Goal: Transaction & Acquisition: Purchase product/service

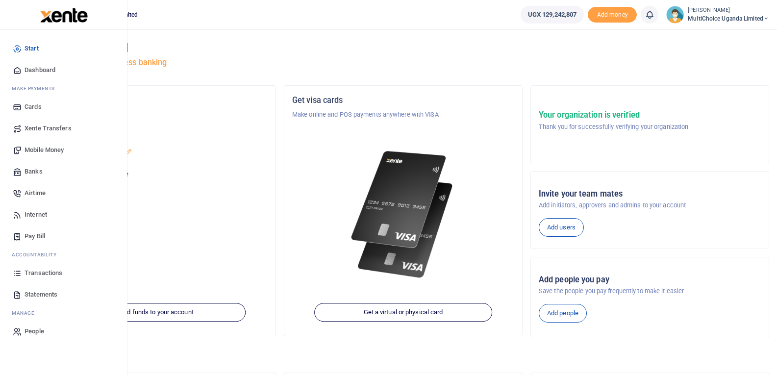
click at [22, 149] on icon at bounding box center [17, 150] width 9 height 9
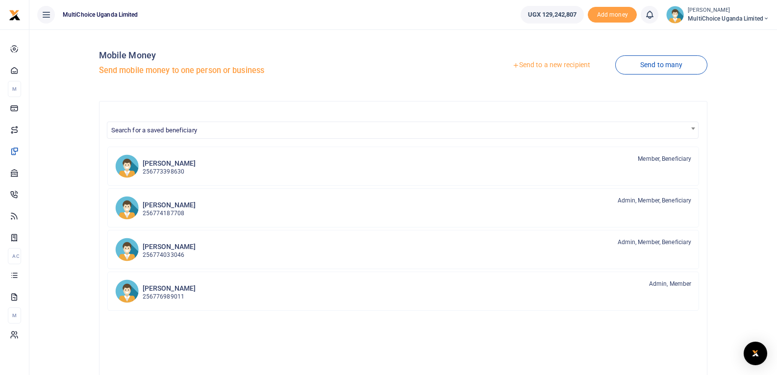
click at [572, 67] on link "Send to a new recipient" at bounding box center [551, 65] width 128 height 18
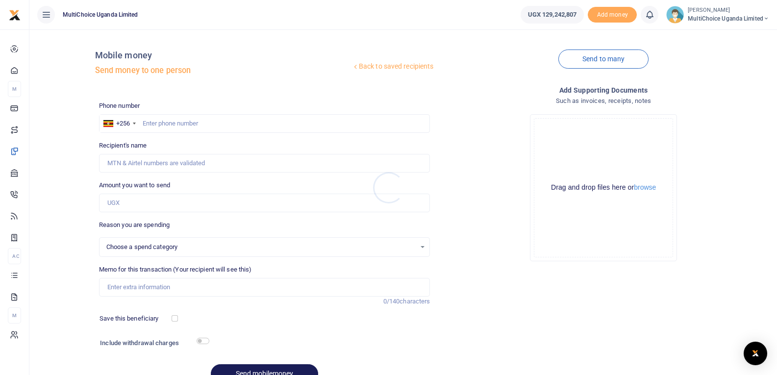
select select
click at [200, 129] on input "text" at bounding box center [264, 123] width 331 height 19
type input "706138866"
click at [132, 201] on input "Amount you want to send" at bounding box center [264, 203] width 331 height 19
type input "315"
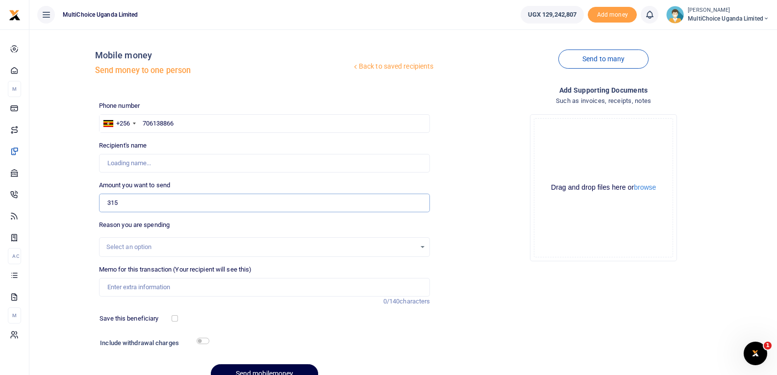
type input "Nassim Akampa"
type input "315,000"
click at [158, 287] on input "Memo for this transaction (Your recipient will see this)" at bounding box center [264, 287] width 331 height 19
type input "t"
drag, startPoint x: 187, startPoint y: 289, endPoint x: 156, endPoint y: 293, distance: 31.6
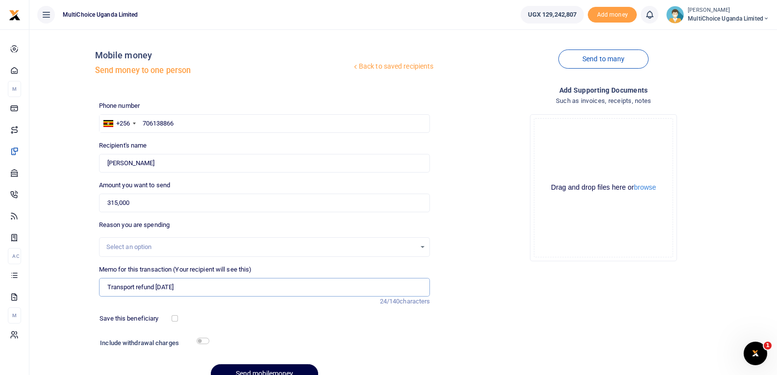
click at [156, 293] on input "Transport refund Sept 25" at bounding box center [264, 287] width 331 height 19
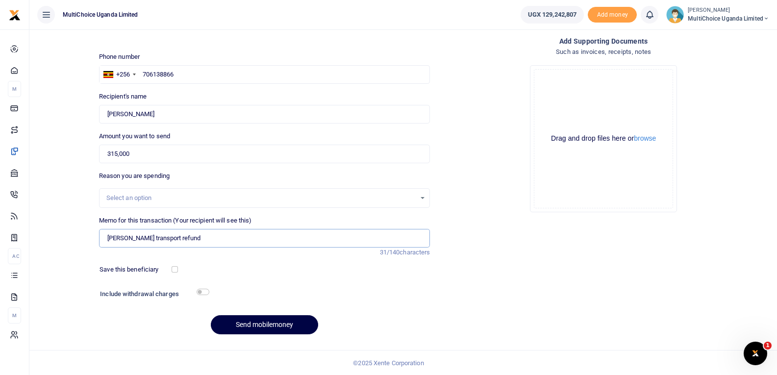
scroll to position [50, 0]
drag, startPoint x: 159, startPoint y: 236, endPoint x: 43, endPoint y: 240, distance: 116.8
click at [41, 240] on div "Back to saved recipients Mobile money Send money to one person Send to many Pho…" at bounding box center [403, 165] width 740 height 354
type input "Nassim Akampa transport refund"
click at [268, 243] on input "Nassim Akampa transport refund" at bounding box center [264, 237] width 331 height 19
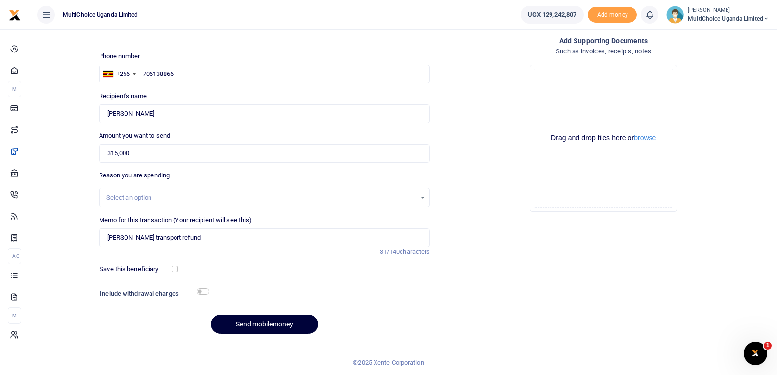
click at [281, 325] on button "Send mobilemoney" at bounding box center [264, 324] width 107 height 19
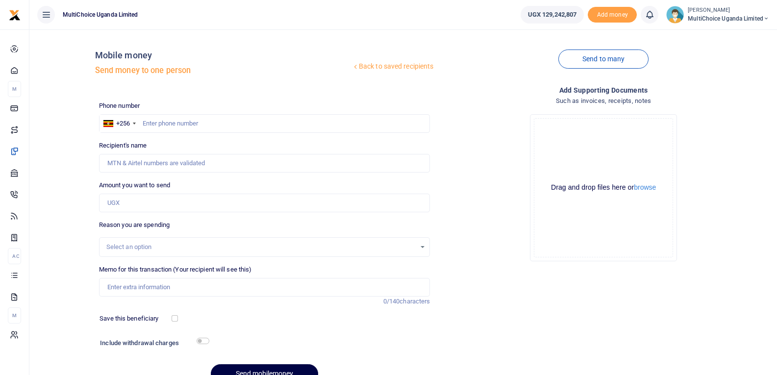
scroll to position [50, 0]
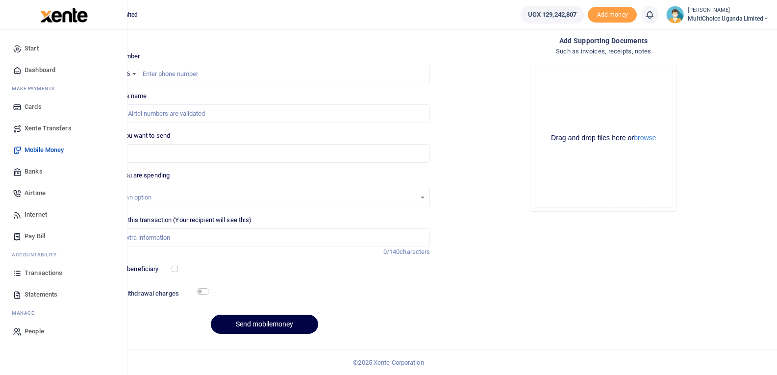
click at [41, 271] on span "Transactions" at bounding box center [44, 273] width 38 height 10
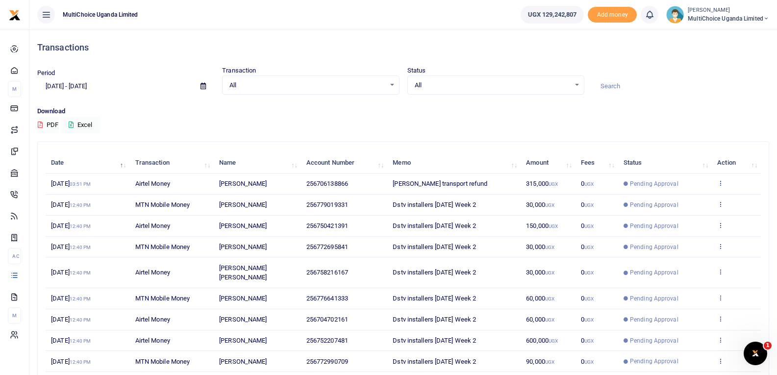
click at [718, 182] on icon at bounding box center [720, 182] width 6 height 7
click at [688, 202] on link "View details" at bounding box center [684, 200] width 77 height 14
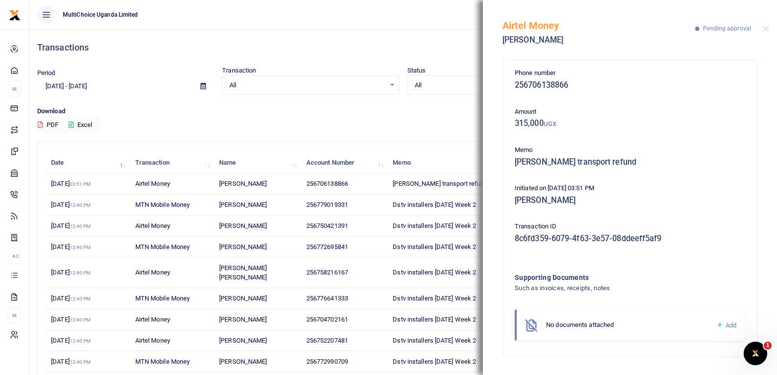
click at [716, 326] on icon at bounding box center [719, 325] width 7 height 9
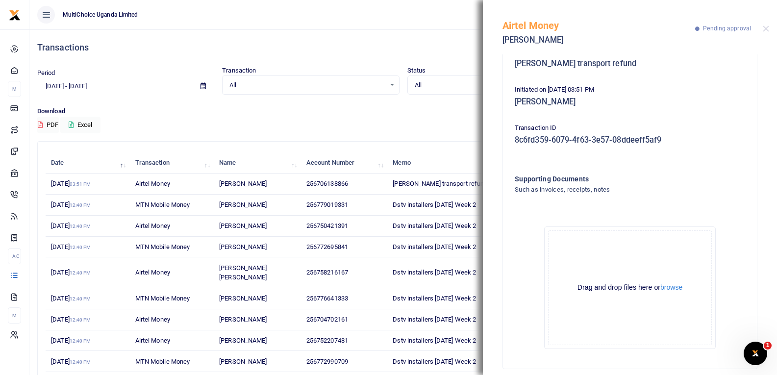
scroll to position [108, 0]
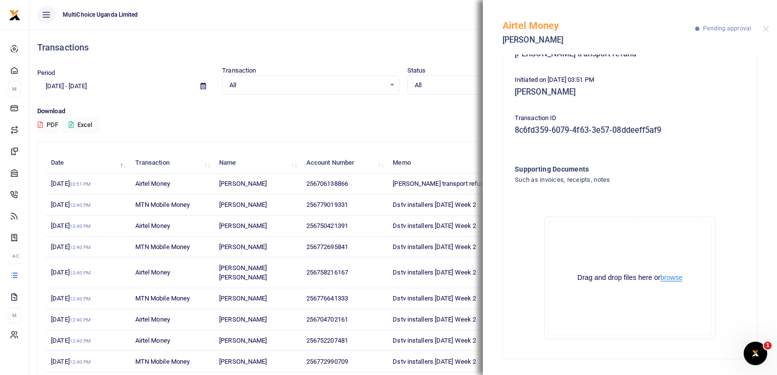
click at [670, 280] on button "browse" at bounding box center [671, 277] width 22 height 7
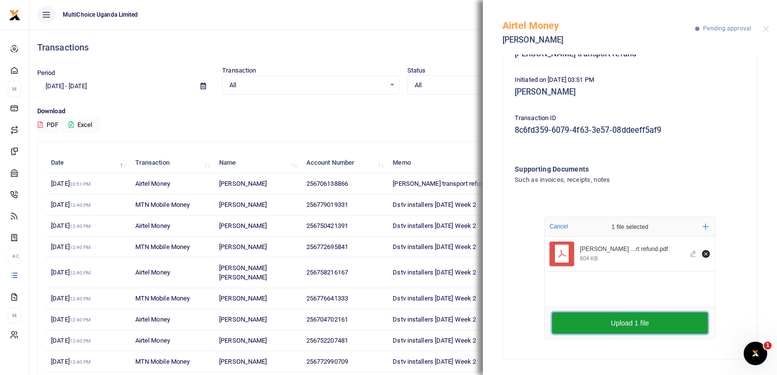
click at [621, 322] on button "Upload 1 file" at bounding box center [630, 323] width 156 height 22
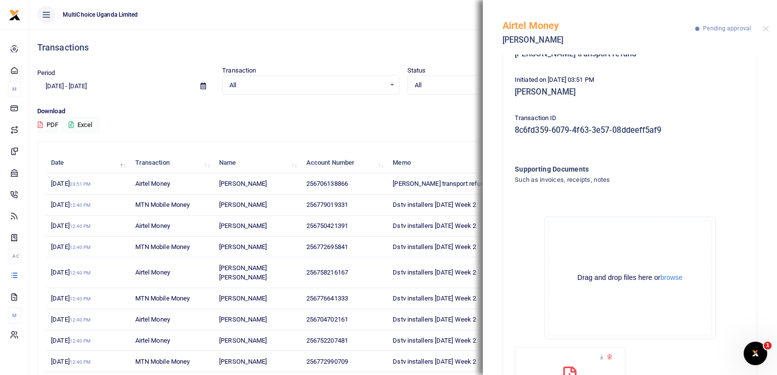
click at [413, 111] on p "Download" at bounding box center [403, 111] width 732 height 10
click at [766, 29] on button "Close" at bounding box center [766, 28] width 6 height 6
